Goal: Task Accomplishment & Management: Use online tool/utility

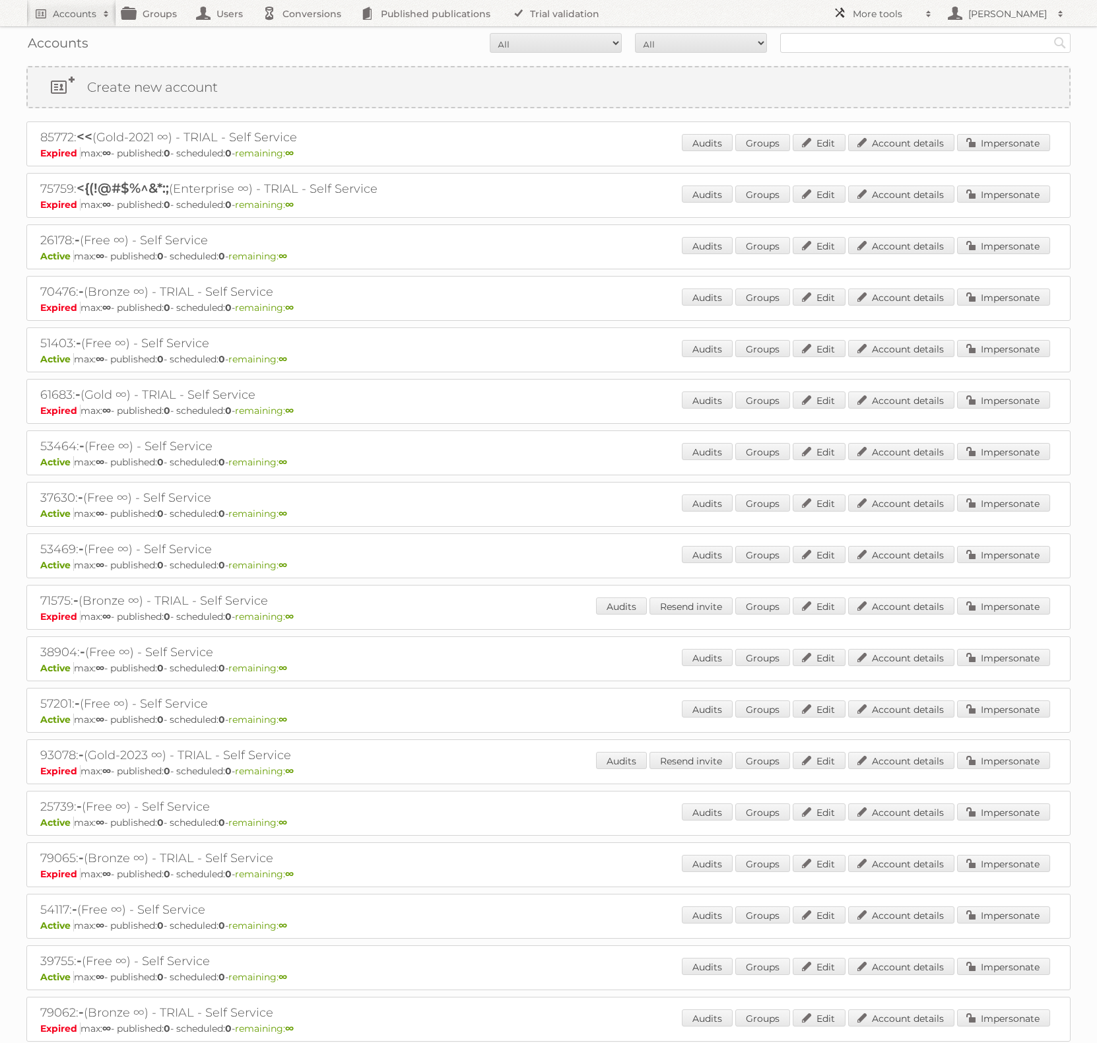
click at [886, 8] on h2 "More tools" at bounding box center [886, 13] width 66 height 13
click at [882, 180] on link "Beta Features" at bounding box center [892, 176] width 131 height 20
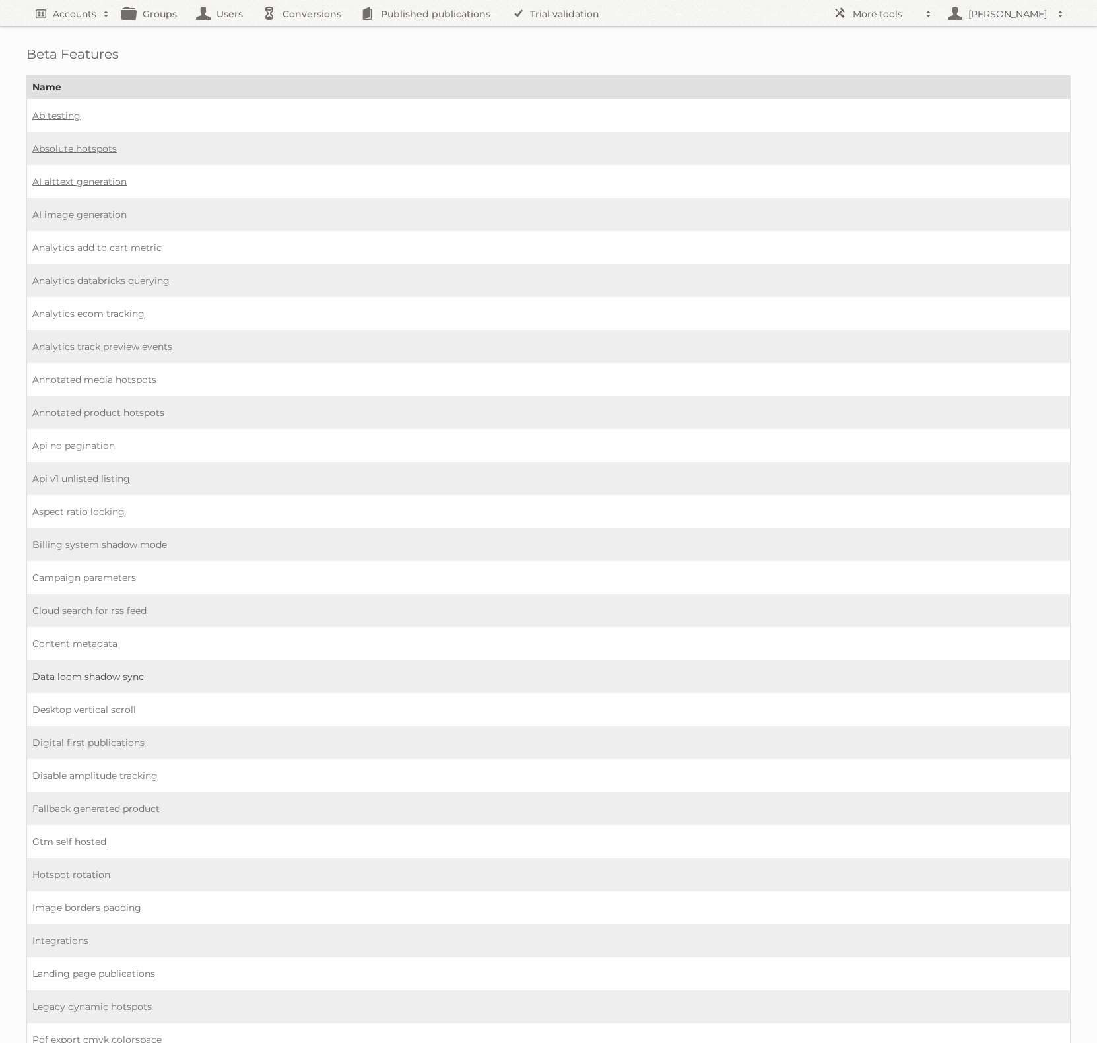
click at [74, 671] on link "Data loom shadow sync" at bounding box center [88, 677] width 112 height 12
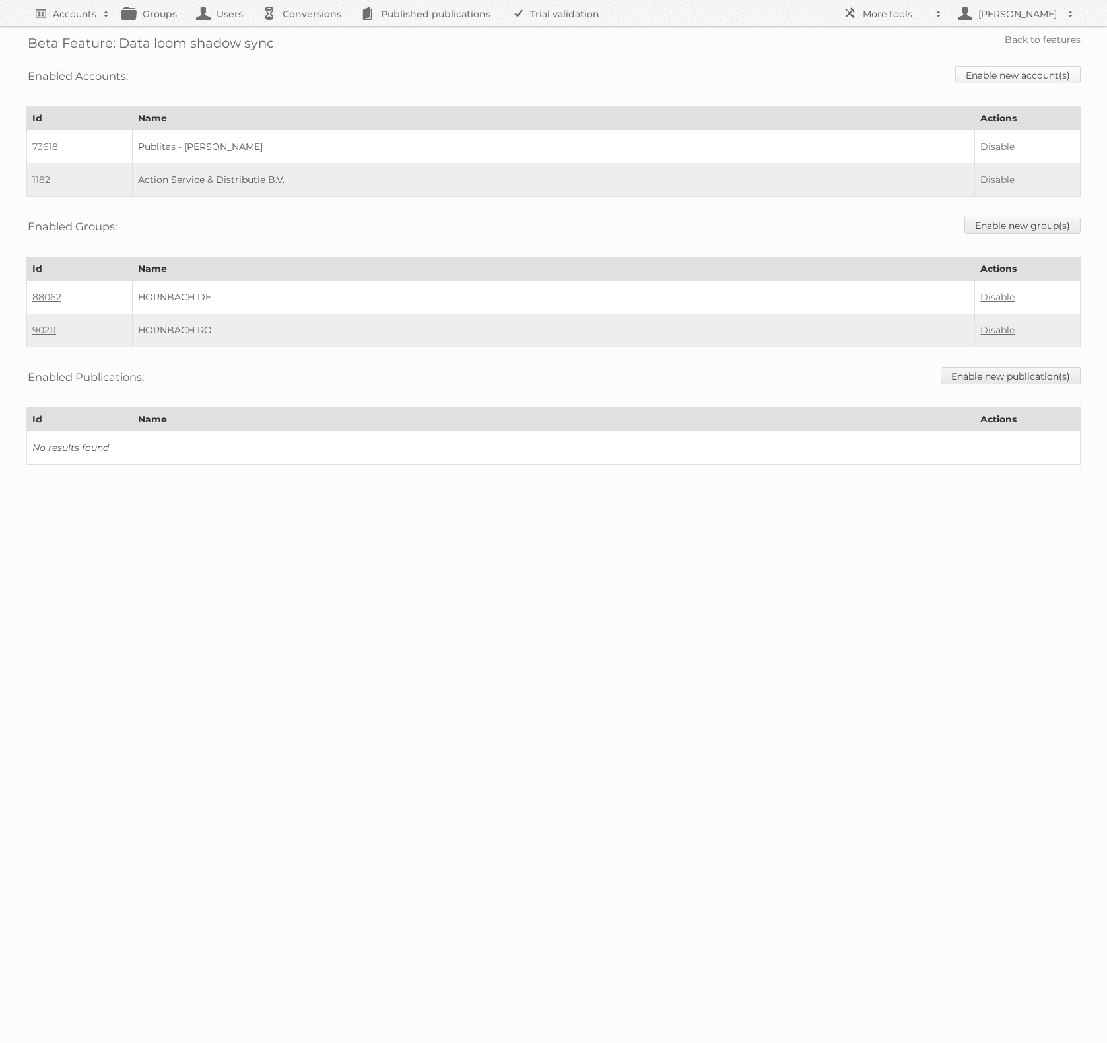
click at [1004, 77] on link "Enable new account(s)" at bounding box center [1017, 74] width 125 height 17
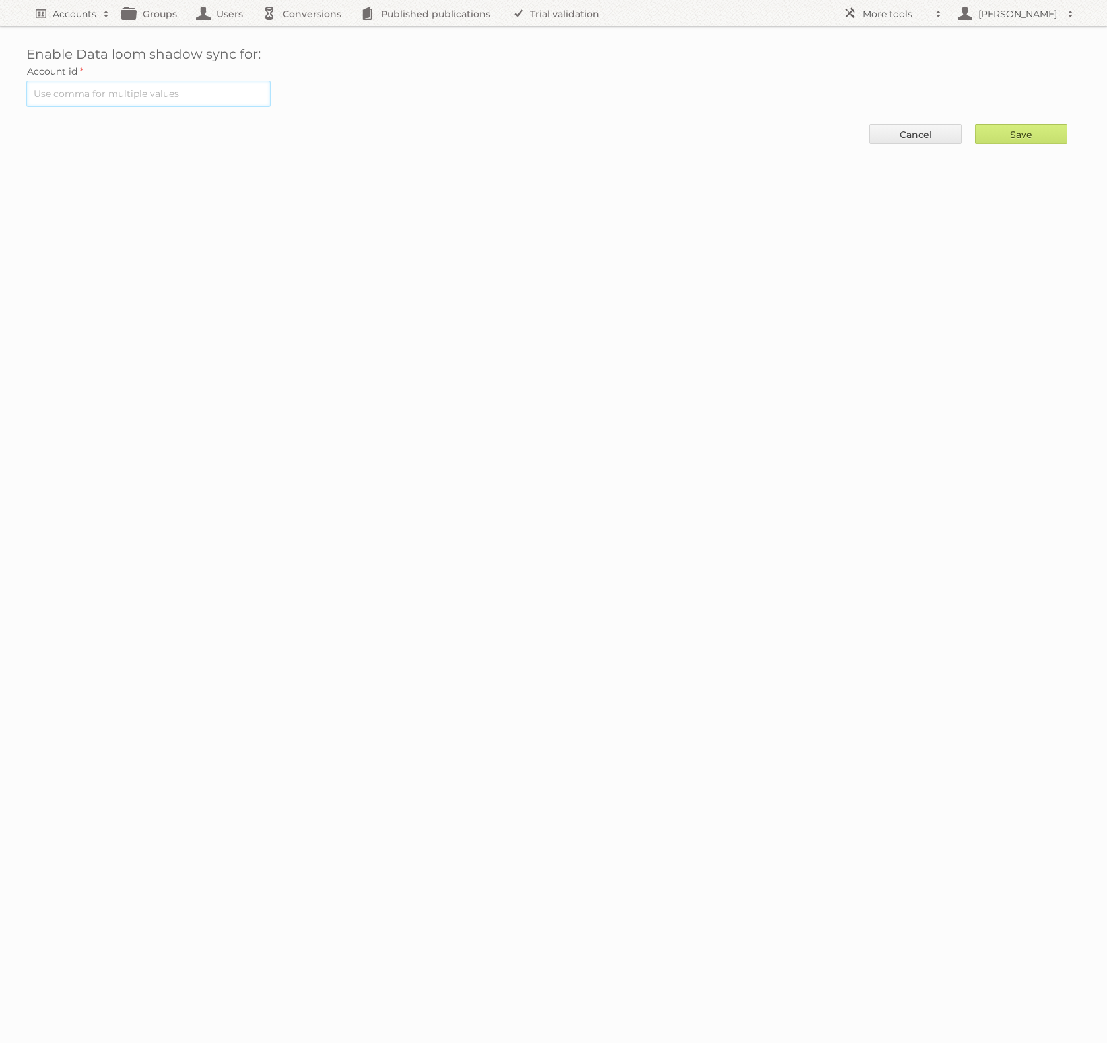
click at [166, 99] on input "text" at bounding box center [148, 94] width 244 height 26
paste input "71567, 77462, 3562, 86464"
type input "71567, 77462, 3562, 86464"
click at [1011, 133] on input "Save" at bounding box center [1021, 134] width 92 height 20
type input "..."
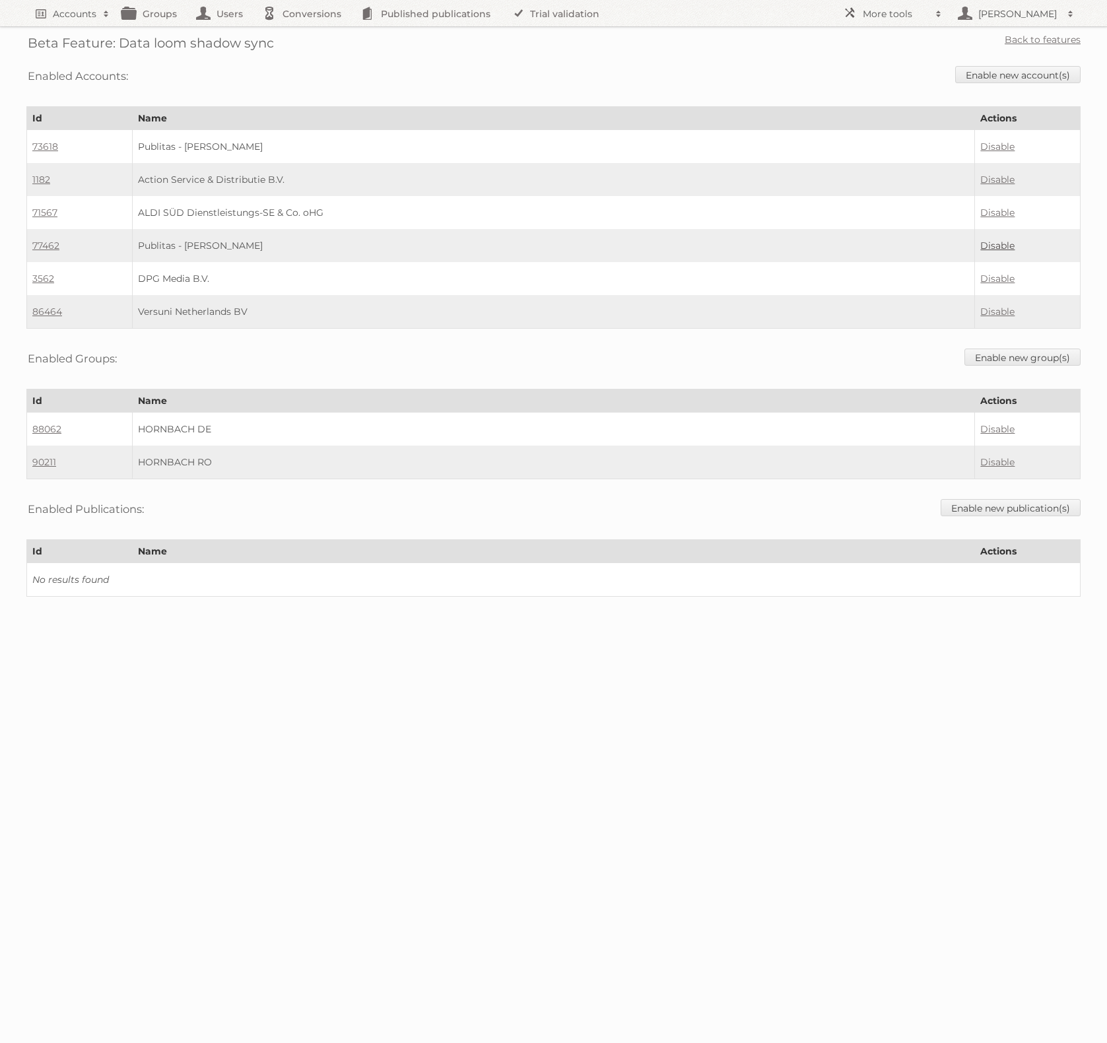
click at [999, 246] on link "Disable" at bounding box center [997, 246] width 34 height 12
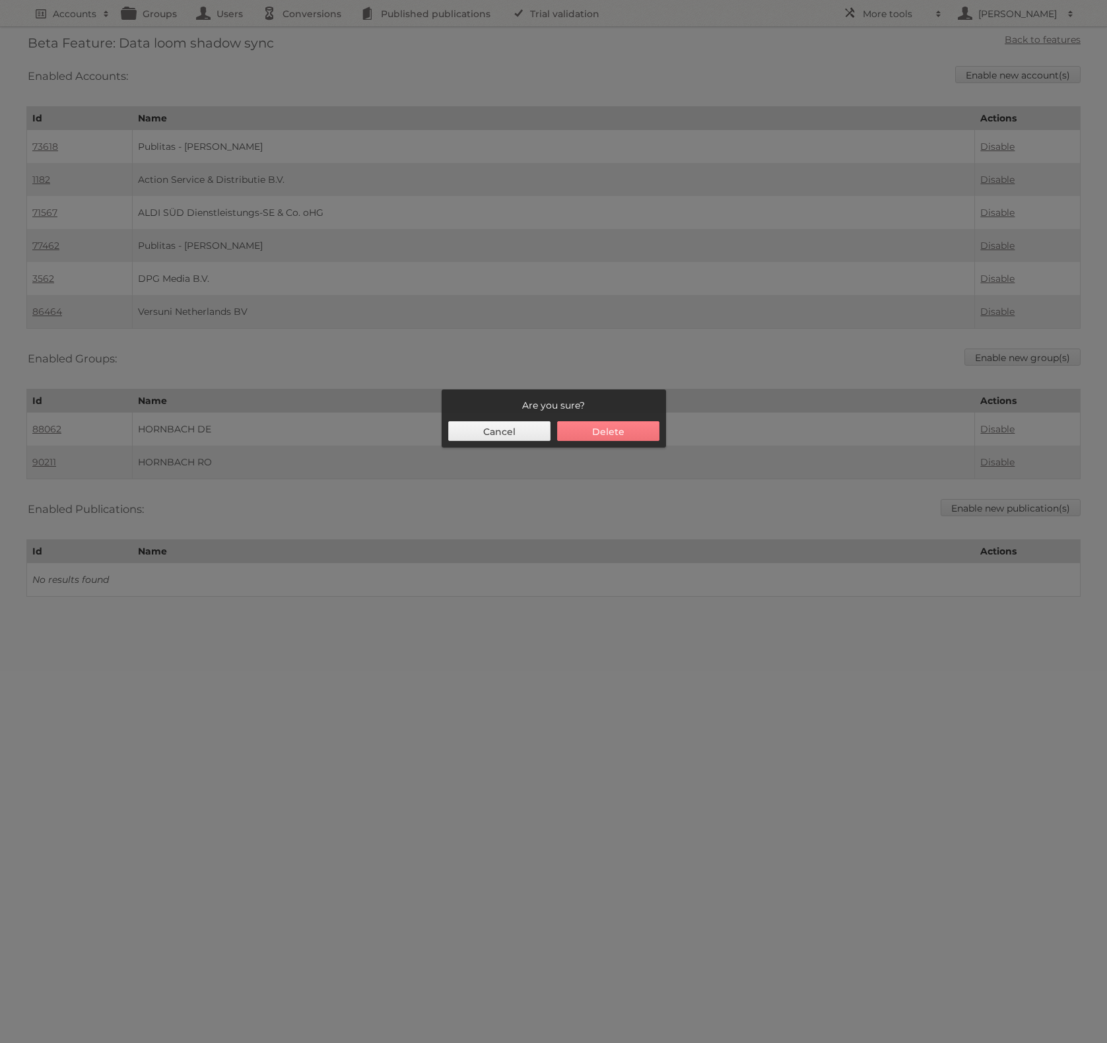
click at [628, 426] on button "Delete" at bounding box center [608, 431] width 102 height 20
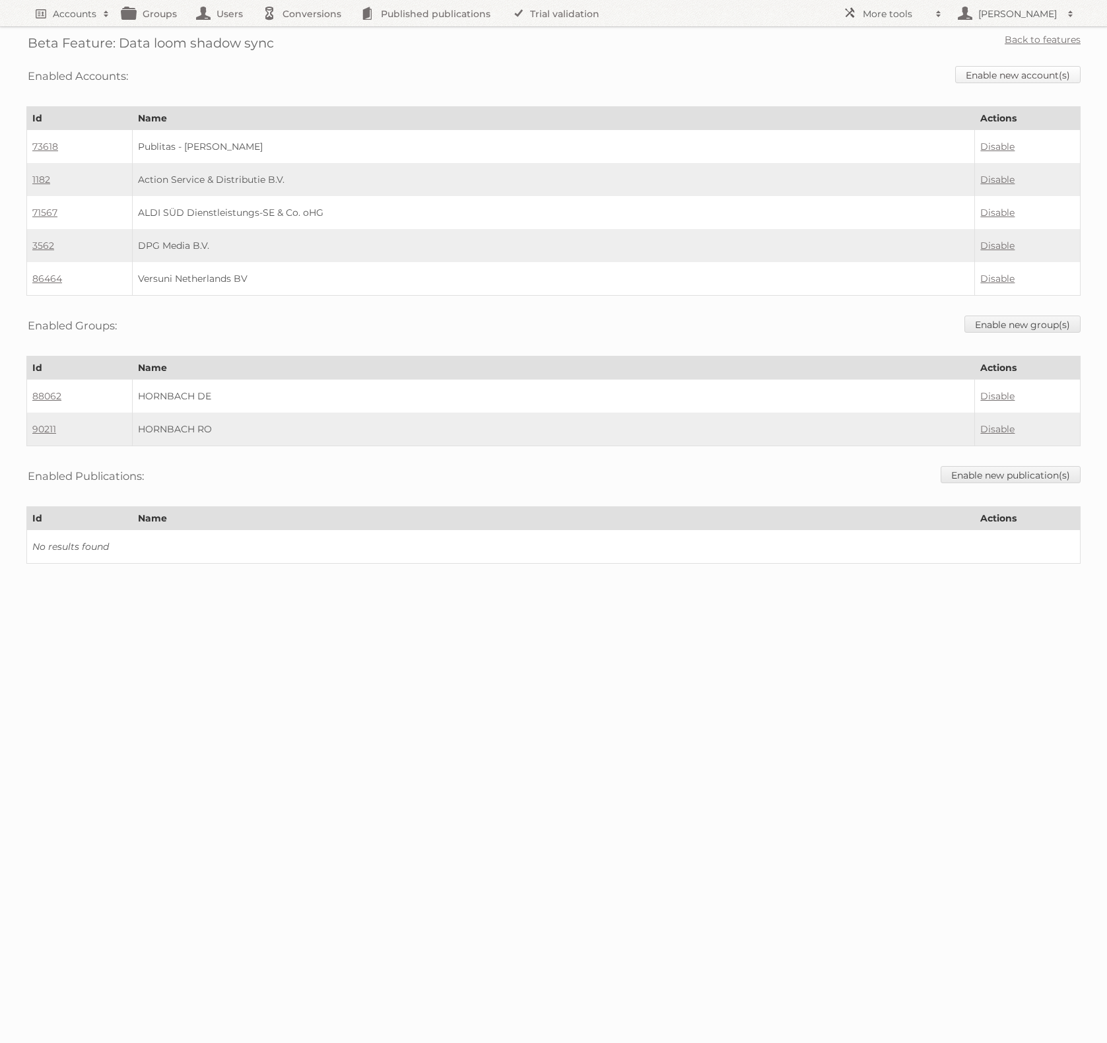
click at [1001, 73] on link "Enable new account(s)" at bounding box center [1017, 74] width 125 height 17
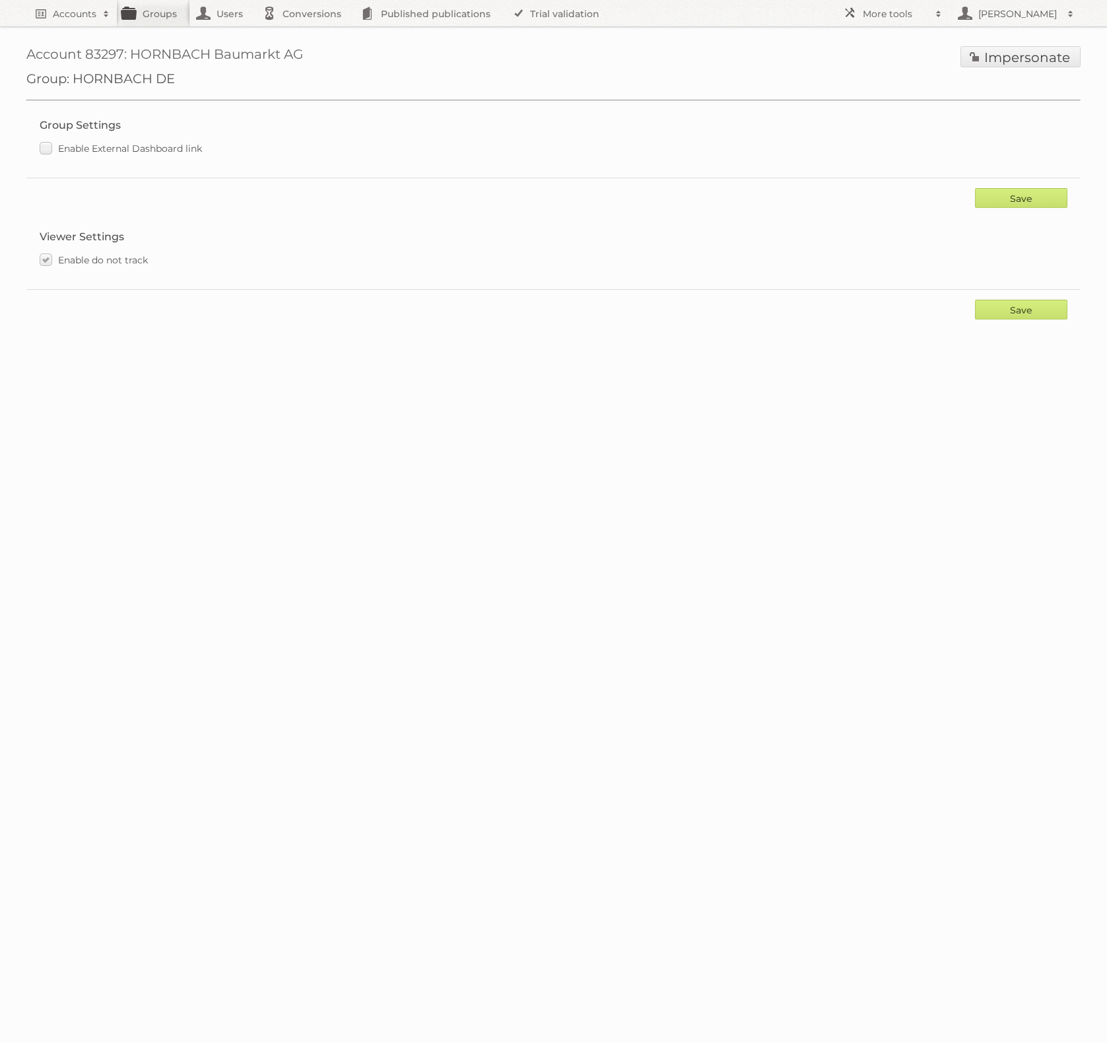
click at [108, 52] on h1 "Impersonate Account 83297: HORNBACH Baumarkt AG" at bounding box center [553, 58] width 1054 height 24
copy h1 "83297"
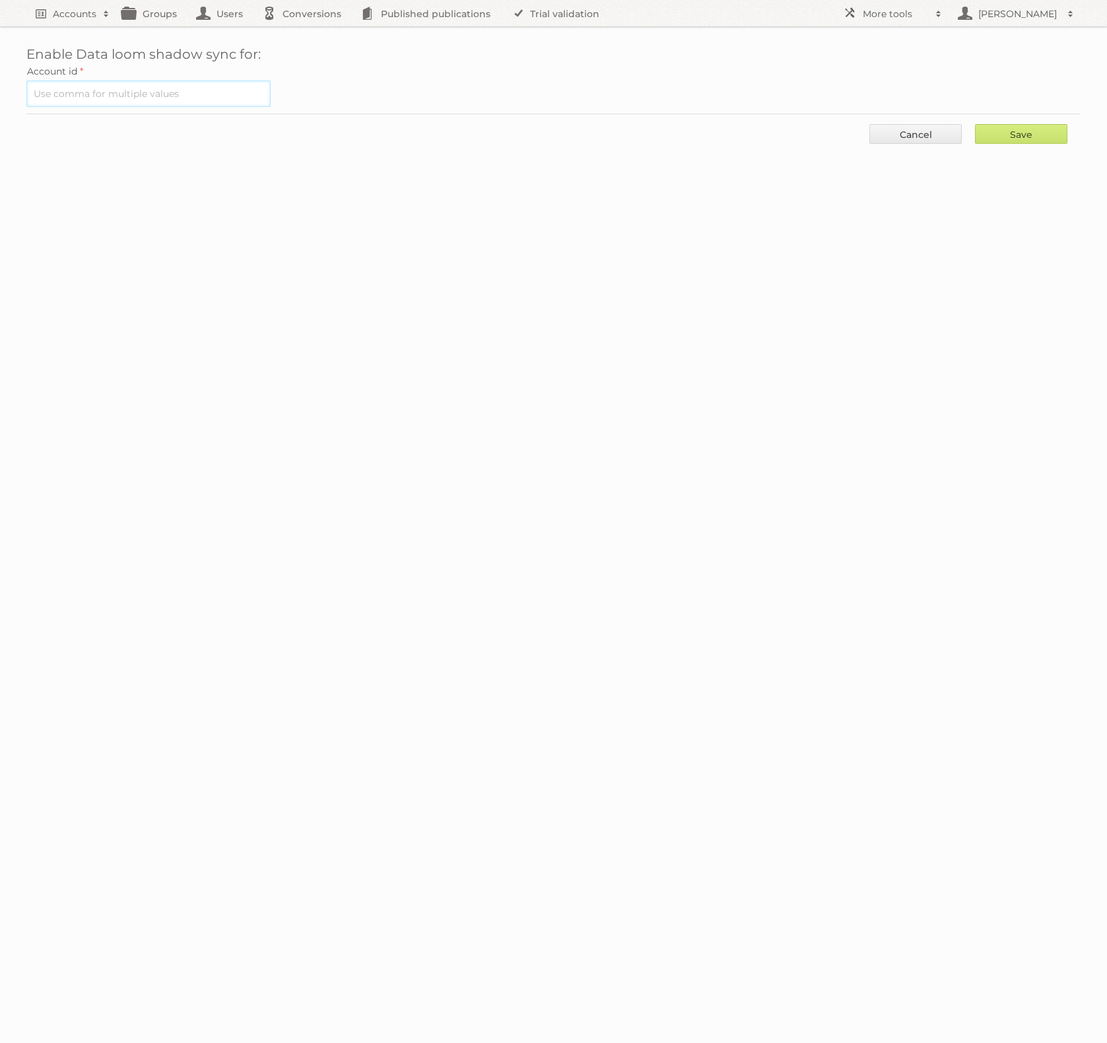
click at [184, 96] on input "text" at bounding box center [148, 94] width 244 height 26
paste input "83297"
type input "83297"
click at [1000, 132] on input "Save" at bounding box center [1021, 134] width 92 height 20
type input "..."
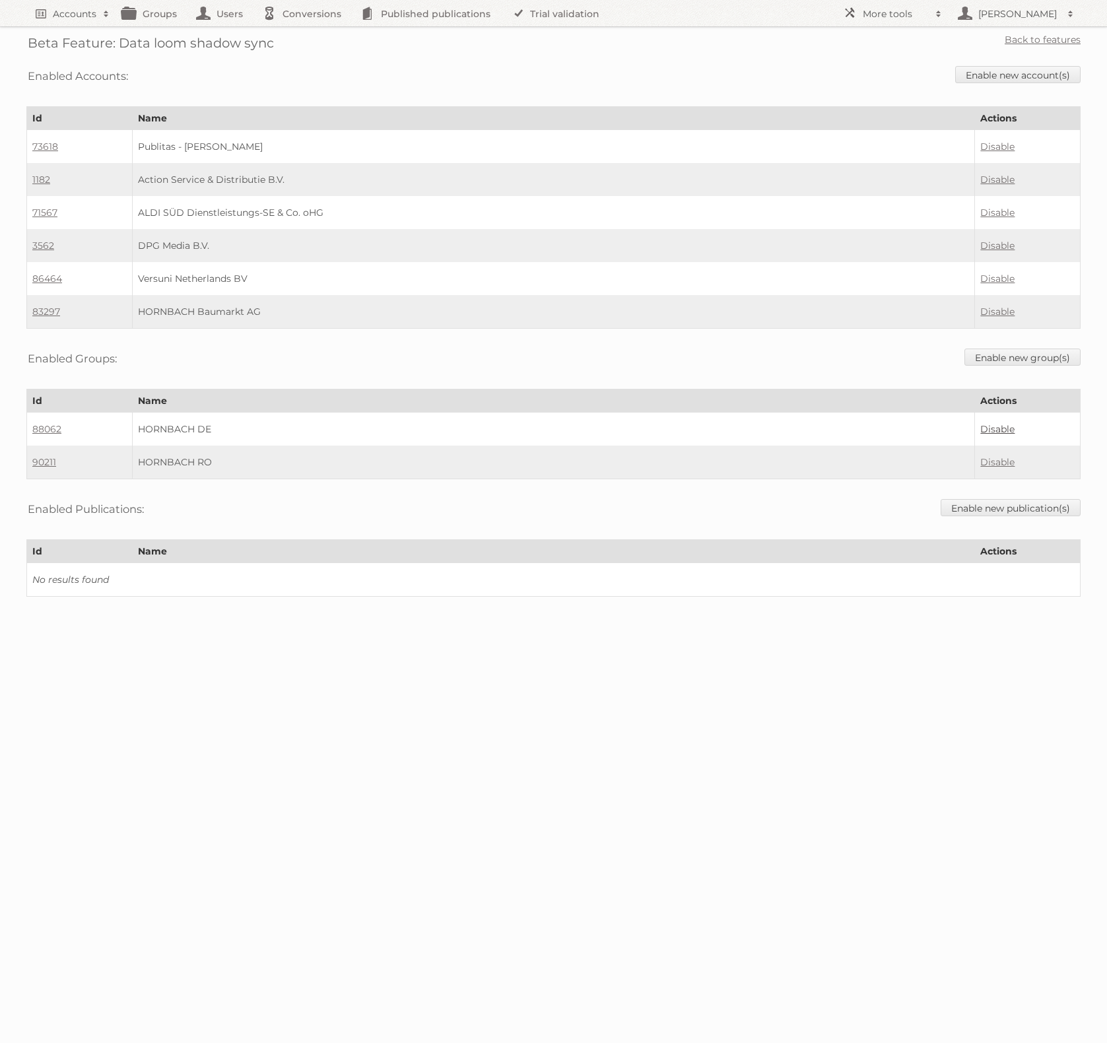
click at [989, 424] on link "Disable" at bounding box center [997, 429] width 34 height 12
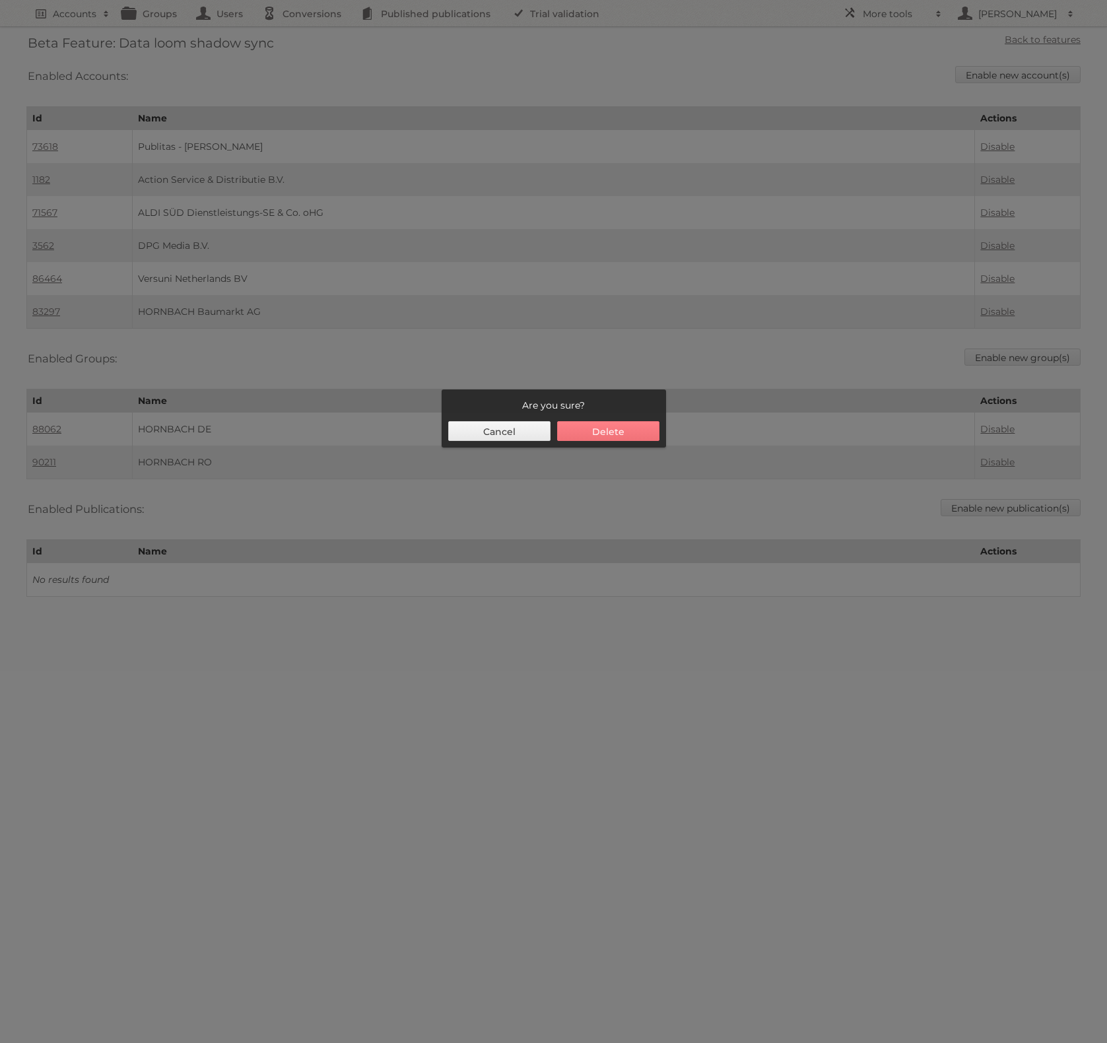
click at [623, 428] on button "Delete" at bounding box center [608, 431] width 102 height 20
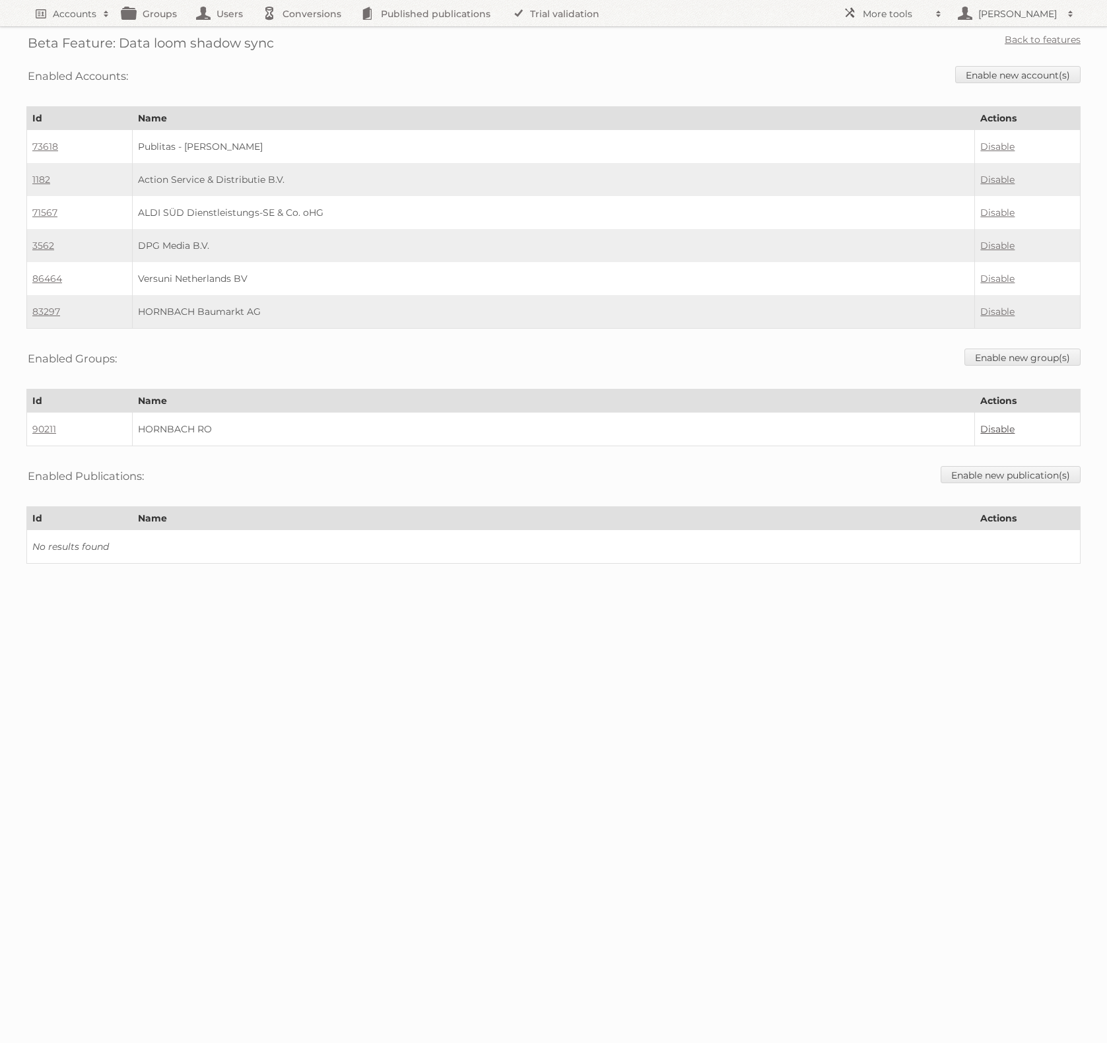
click at [1001, 423] on link "Disable" at bounding box center [997, 429] width 34 height 12
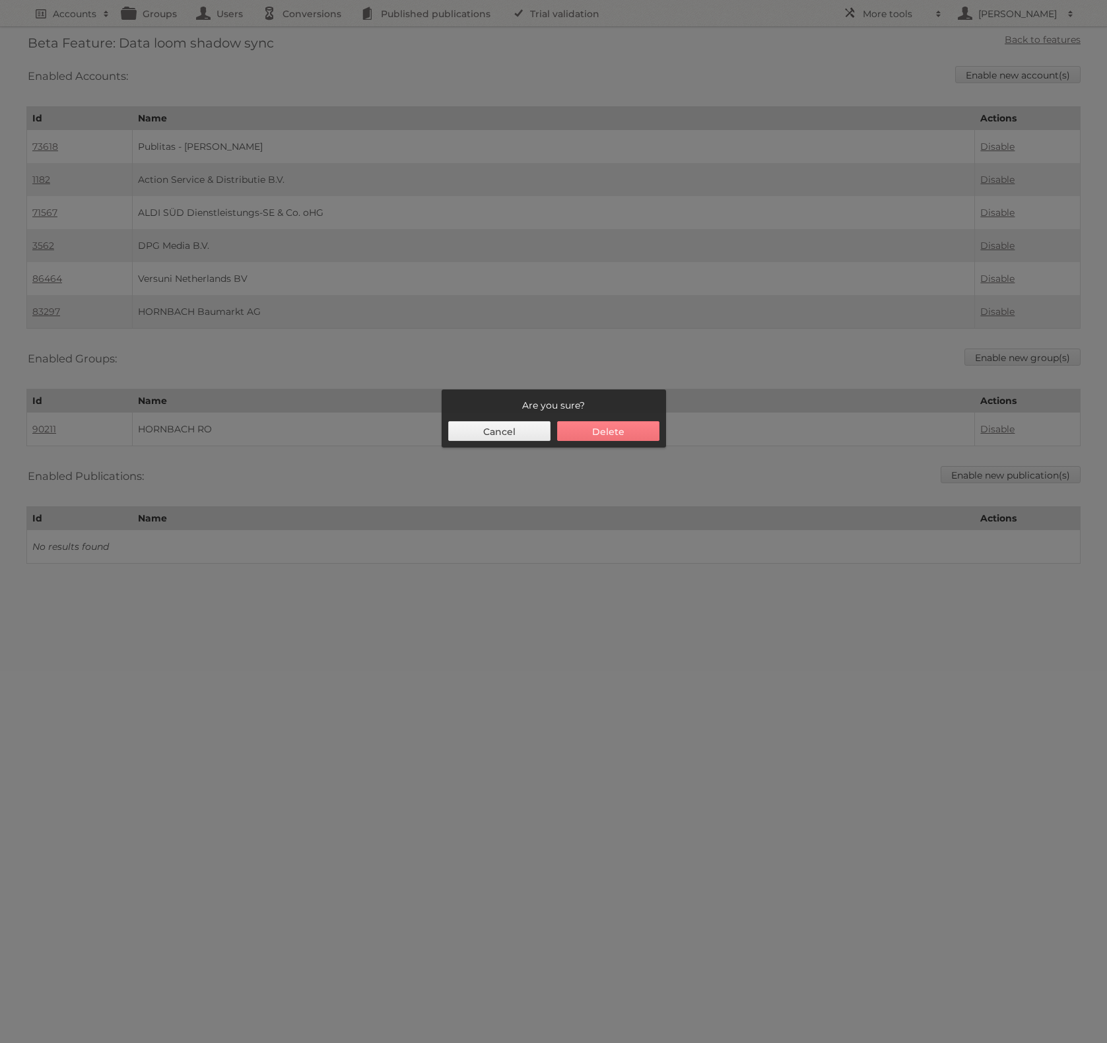
click at [642, 424] on button "Delete" at bounding box center [608, 431] width 102 height 20
